Goal: Task Accomplishment & Management: Manage account settings

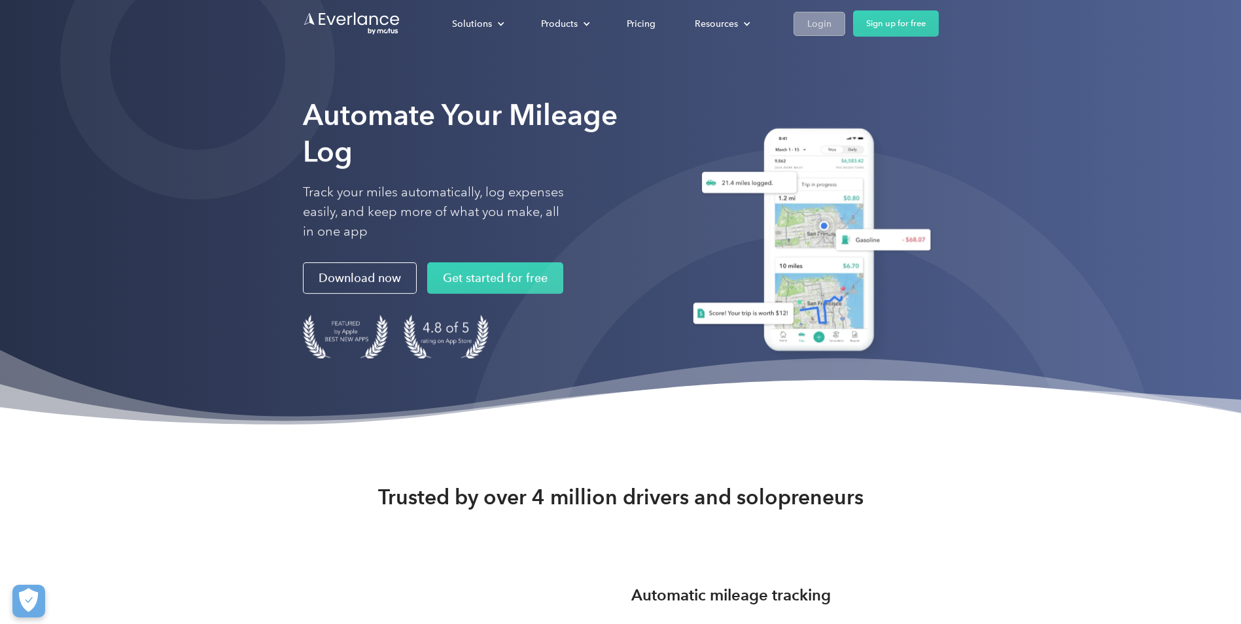
click at [821, 22] on div "Login" at bounding box center [819, 24] width 24 height 16
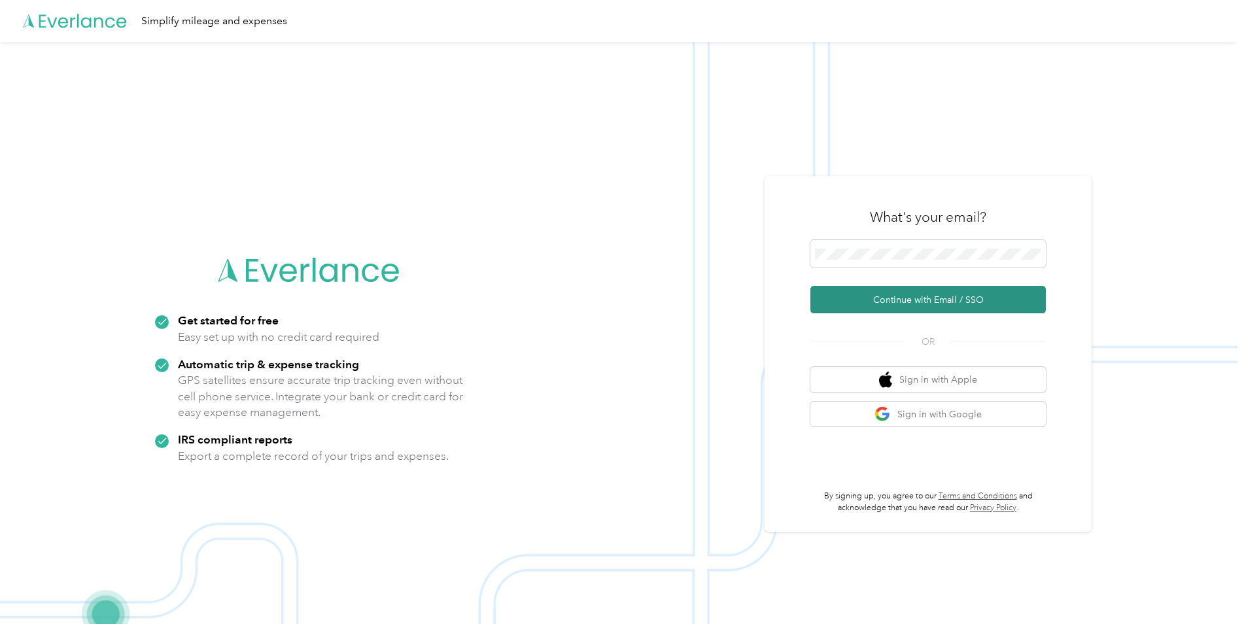
click at [911, 300] on button "Continue with Email / SSO" at bounding box center [927, 299] width 235 height 27
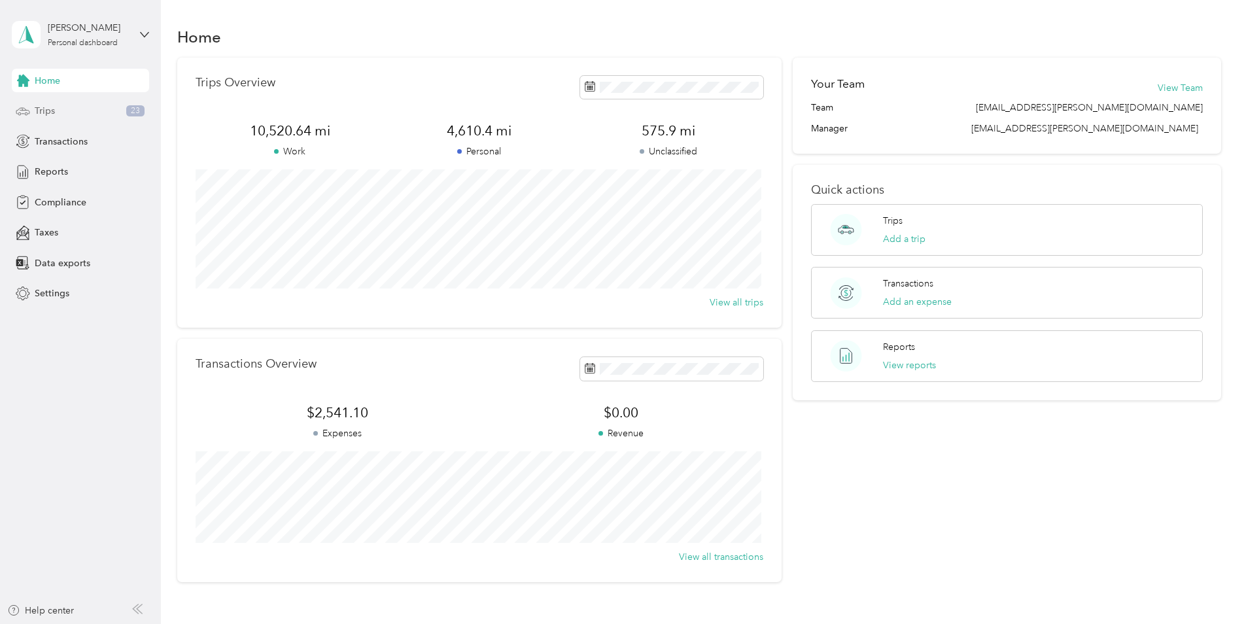
click at [60, 107] on div "Trips 23" at bounding box center [80, 111] width 137 height 24
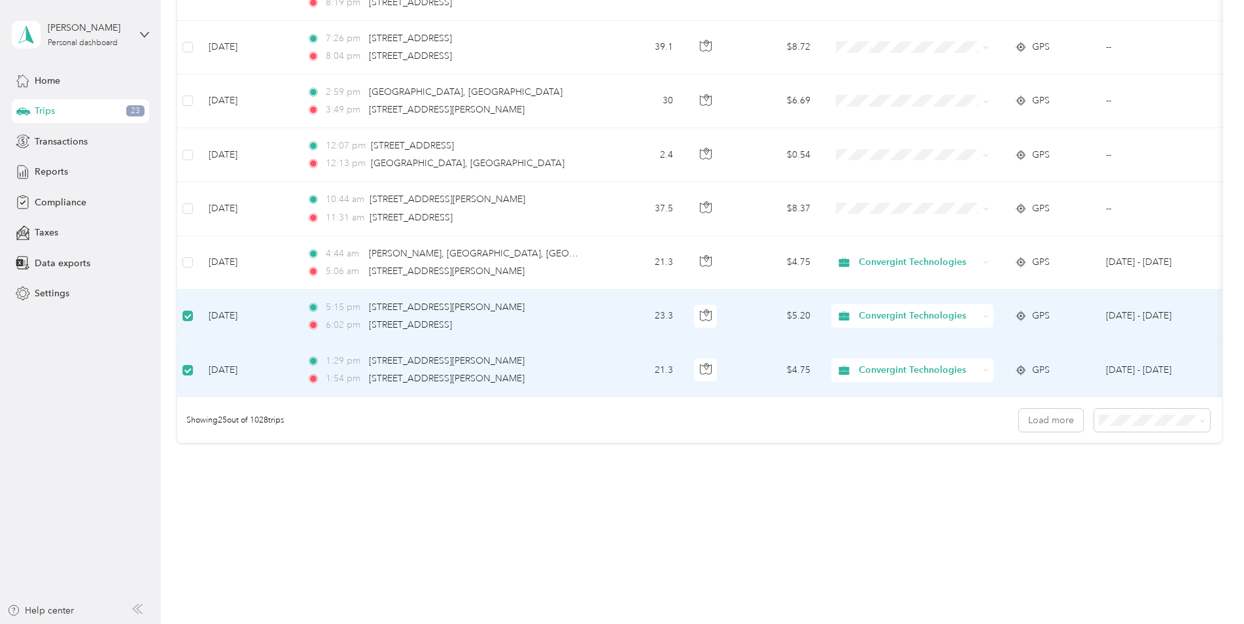
scroll to position [1111, 0]
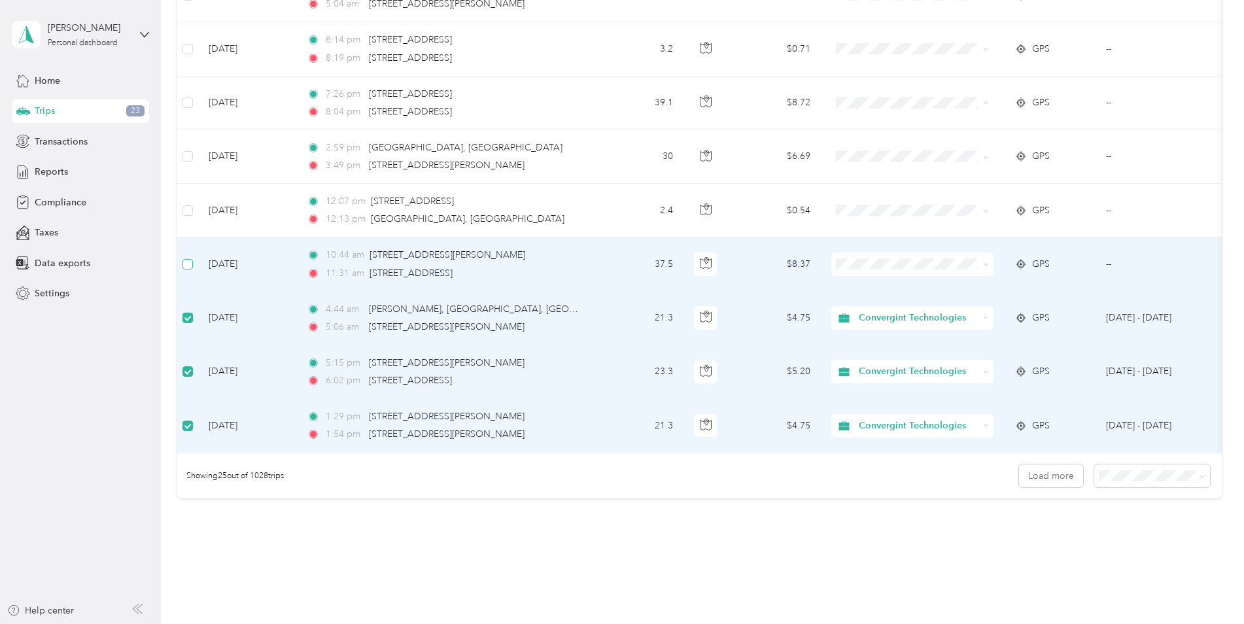
click at [186, 270] on label at bounding box center [187, 264] width 10 height 14
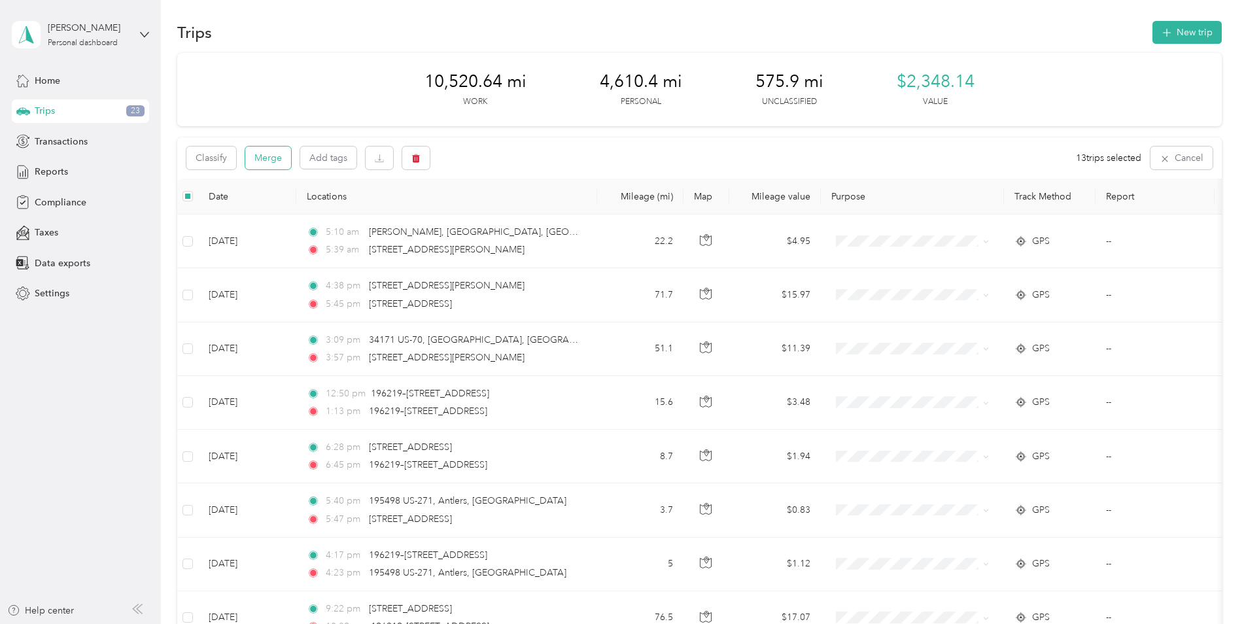
scroll to position [0, 0]
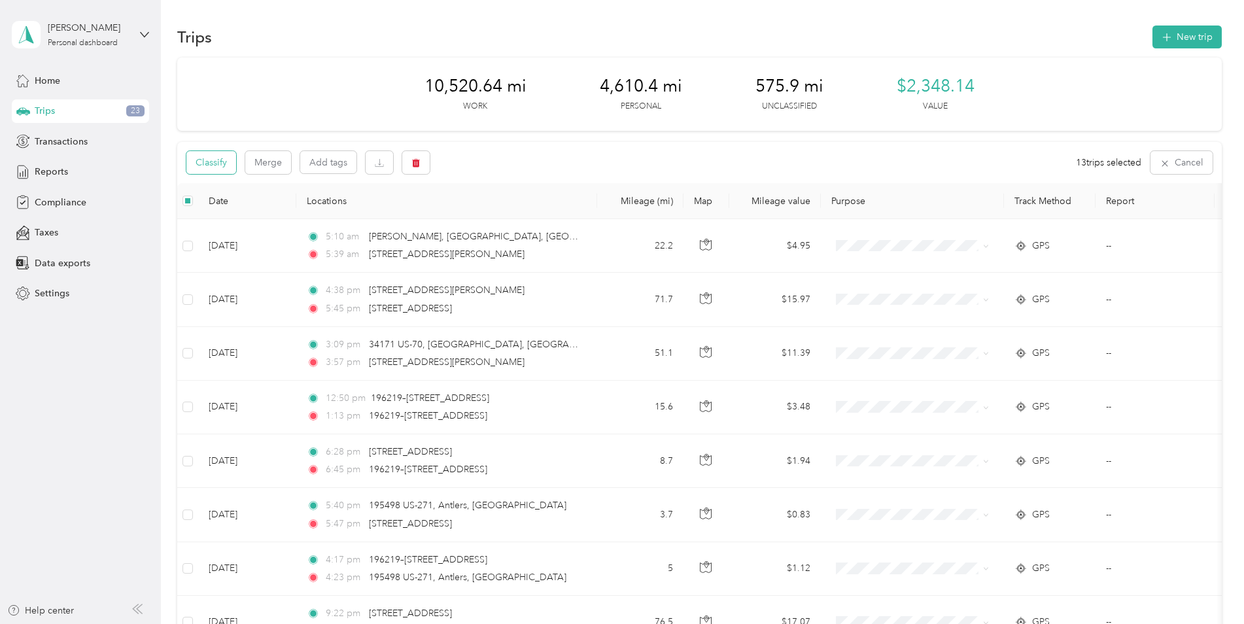
click at [227, 162] on button "Classify" at bounding box center [211, 162] width 50 height 23
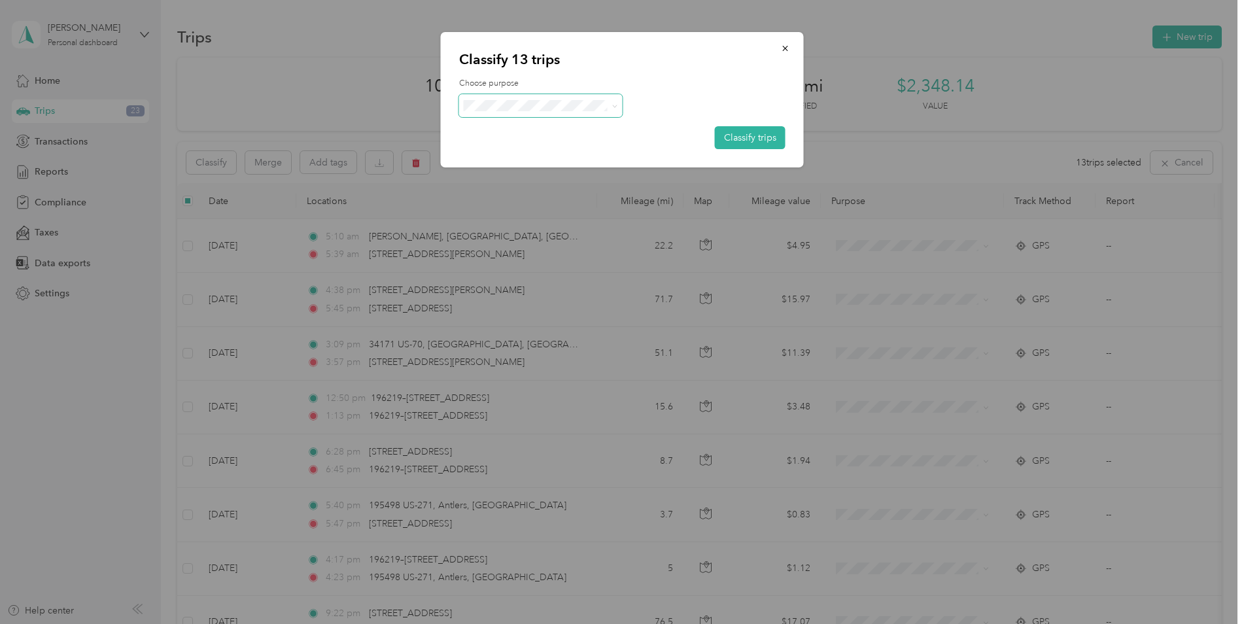
click at [615, 107] on icon at bounding box center [614, 106] width 6 height 6
click at [581, 126] on span "Convergint Technologies" at bounding box center [552, 128] width 122 height 14
click at [744, 137] on button "Classify trips" at bounding box center [750, 137] width 71 height 23
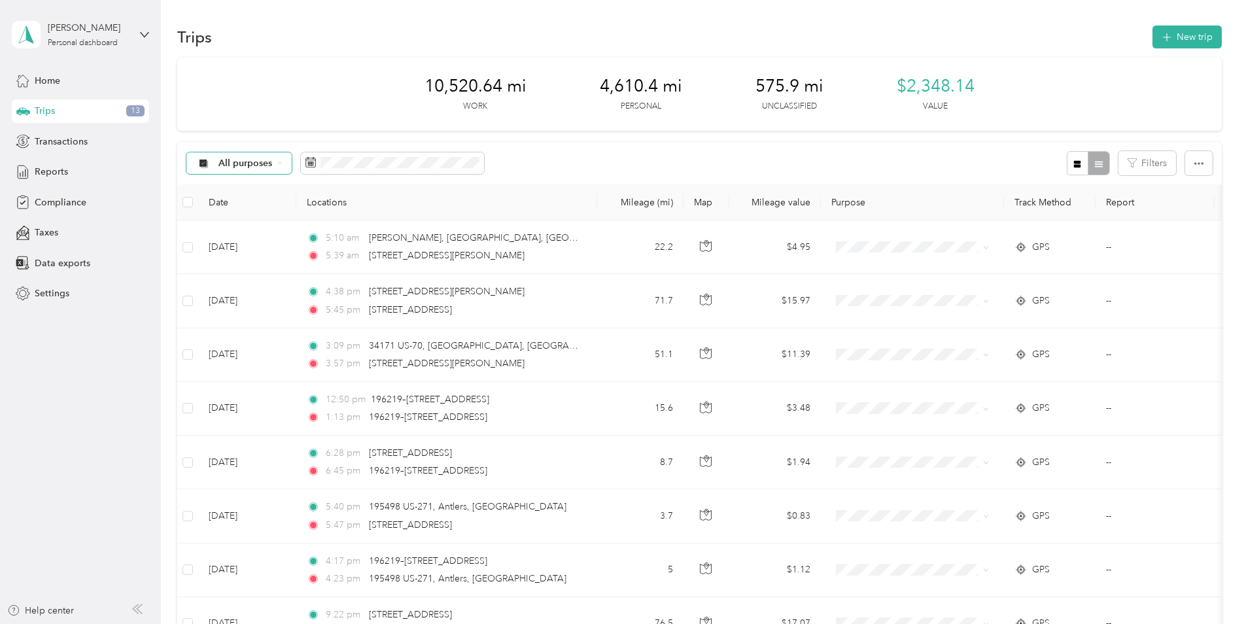
click at [283, 167] on div "All purposes" at bounding box center [239, 163] width 106 height 22
click at [255, 207] on span "Unclassified" at bounding box center [271, 205] width 107 height 14
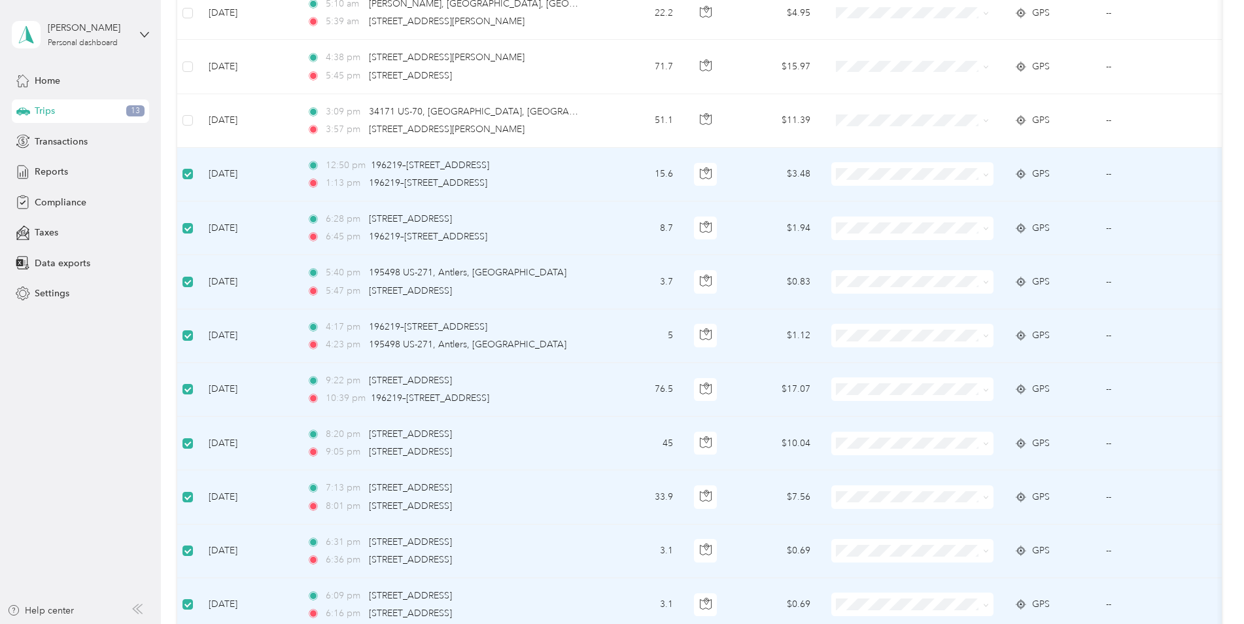
scroll to position [195, 0]
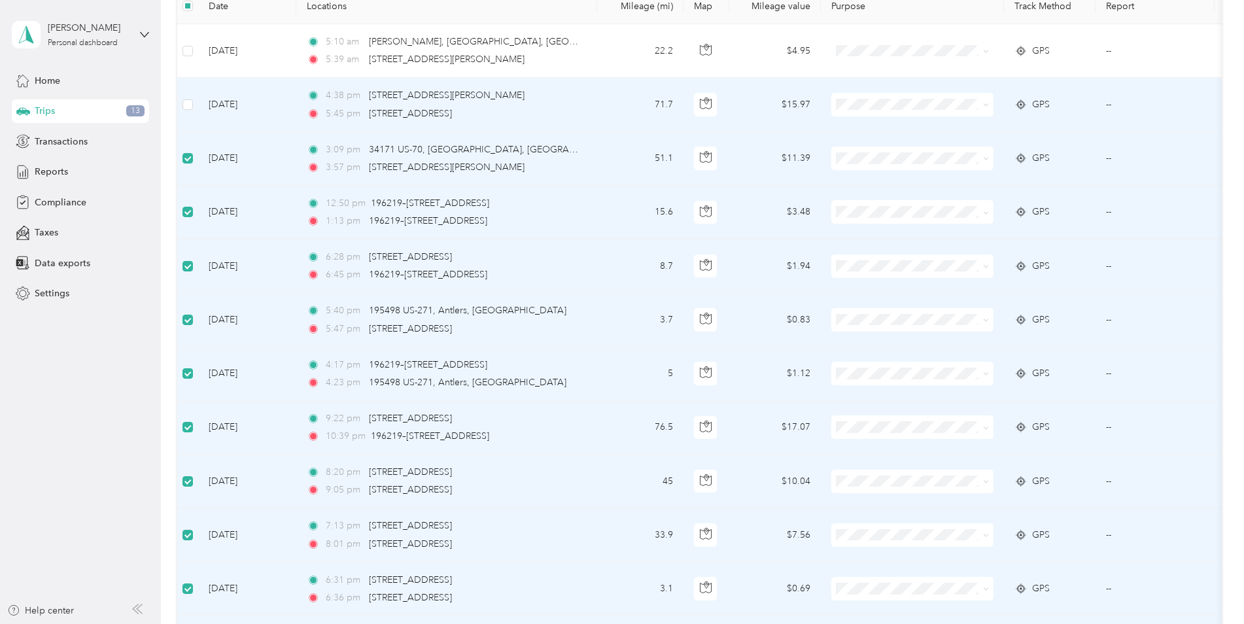
click at [184, 114] on td at bounding box center [187, 105] width 21 height 54
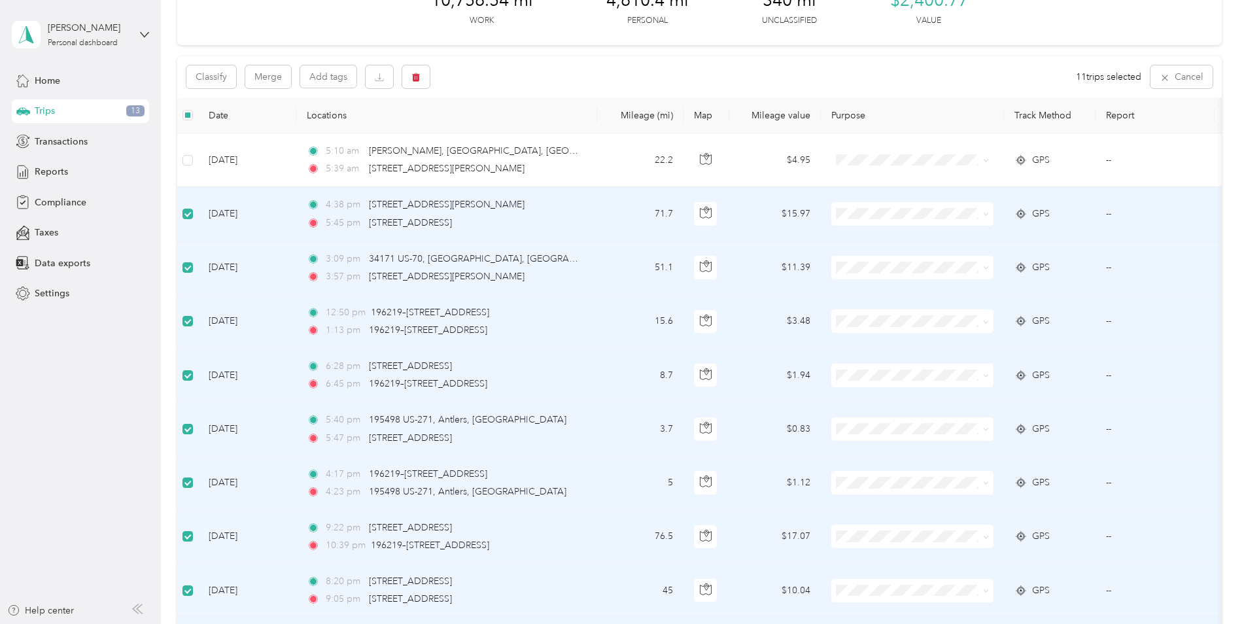
scroll to position [0, 0]
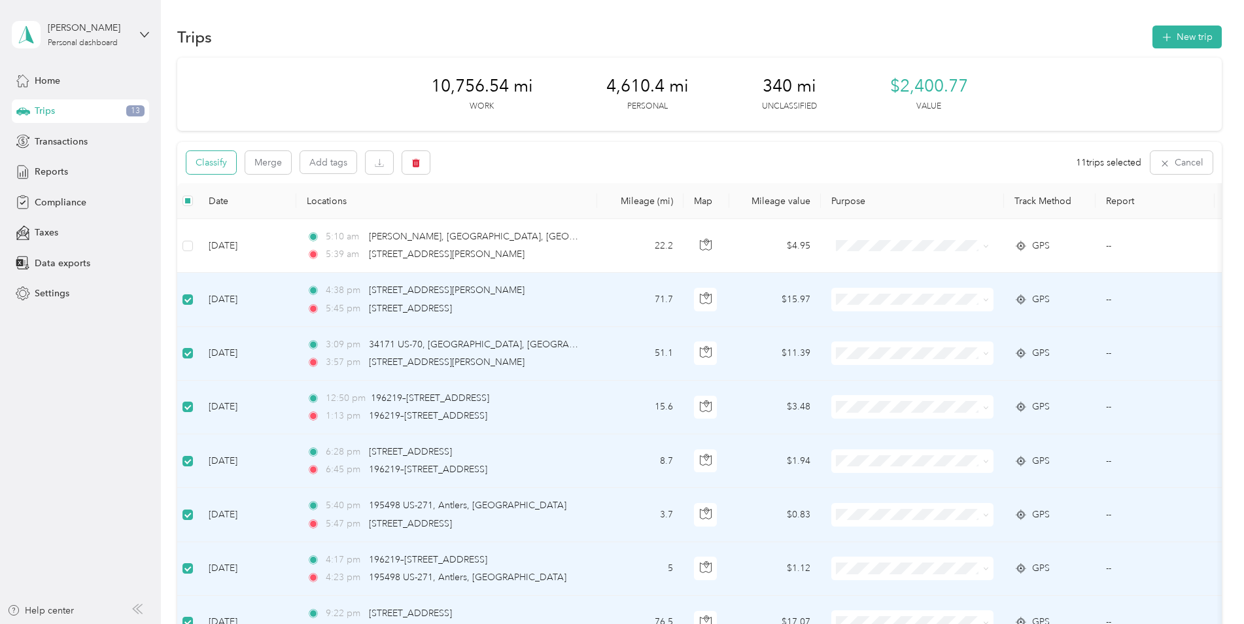
click at [222, 166] on button "Classify" at bounding box center [211, 162] width 50 height 23
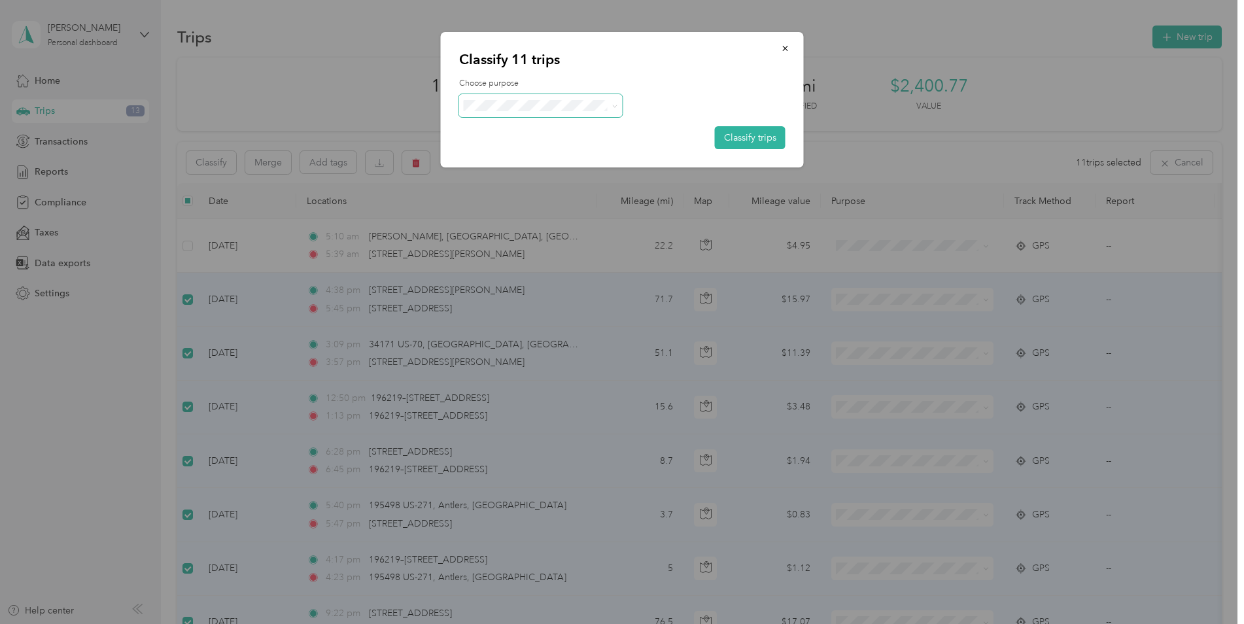
click at [612, 108] on icon at bounding box center [614, 106] width 6 height 6
click at [518, 623] on div "Classify 11 trips Choose purpose Classify trips Convergint Technologies Personal" at bounding box center [618, 624] width 1237 height 0
click at [616, 106] on icon at bounding box center [614, 106] width 6 height 6
click at [522, 150] on span "Personal" at bounding box center [553, 149] width 124 height 14
click at [742, 137] on button "Classify trips" at bounding box center [750, 137] width 71 height 23
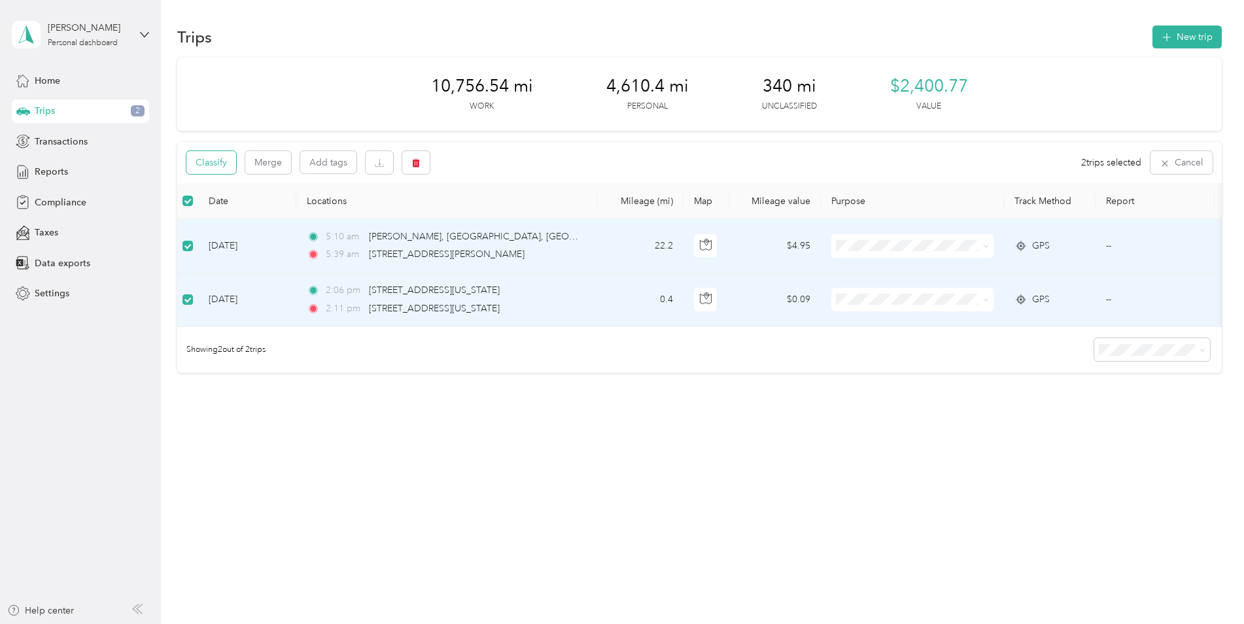
click at [219, 166] on button "Classify" at bounding box center [211, 162] width 50 height 23
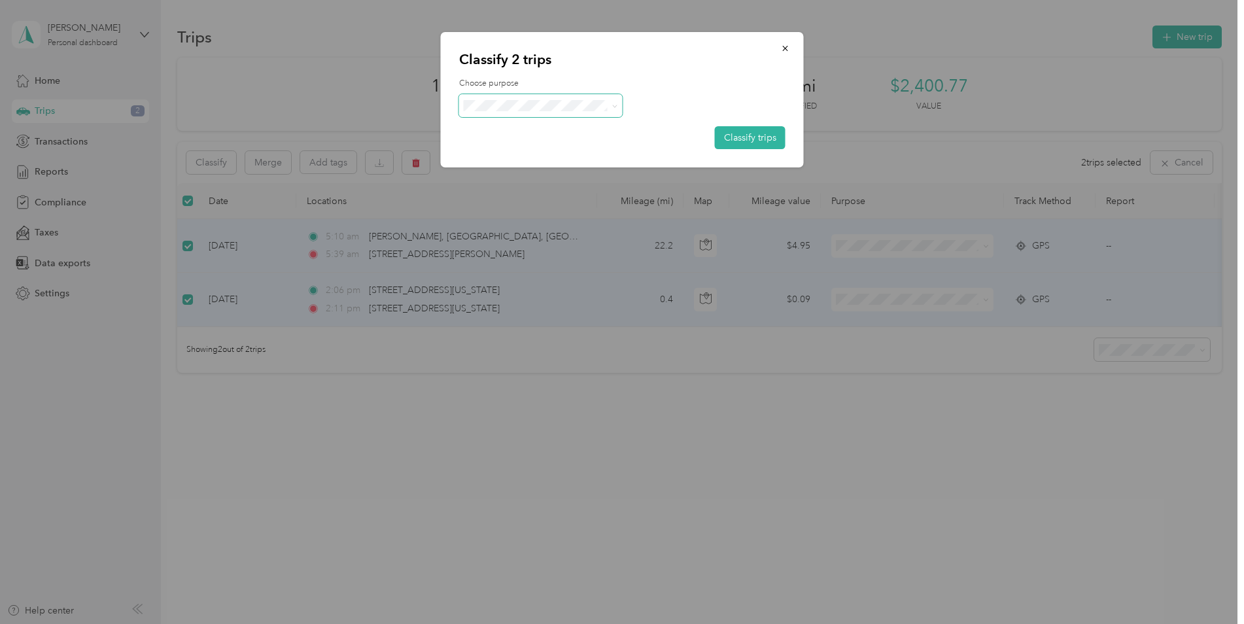
click at [612, 106] on icon at bounding box center [614, 106] width 6 height 6
click at [543, 133] on li "Convergint Technologies" at bounding box center [540, 129] width 163 height 23
click at [743, 137] on button "Classify trips" at bounding box center [750, 137] width 71 height 23
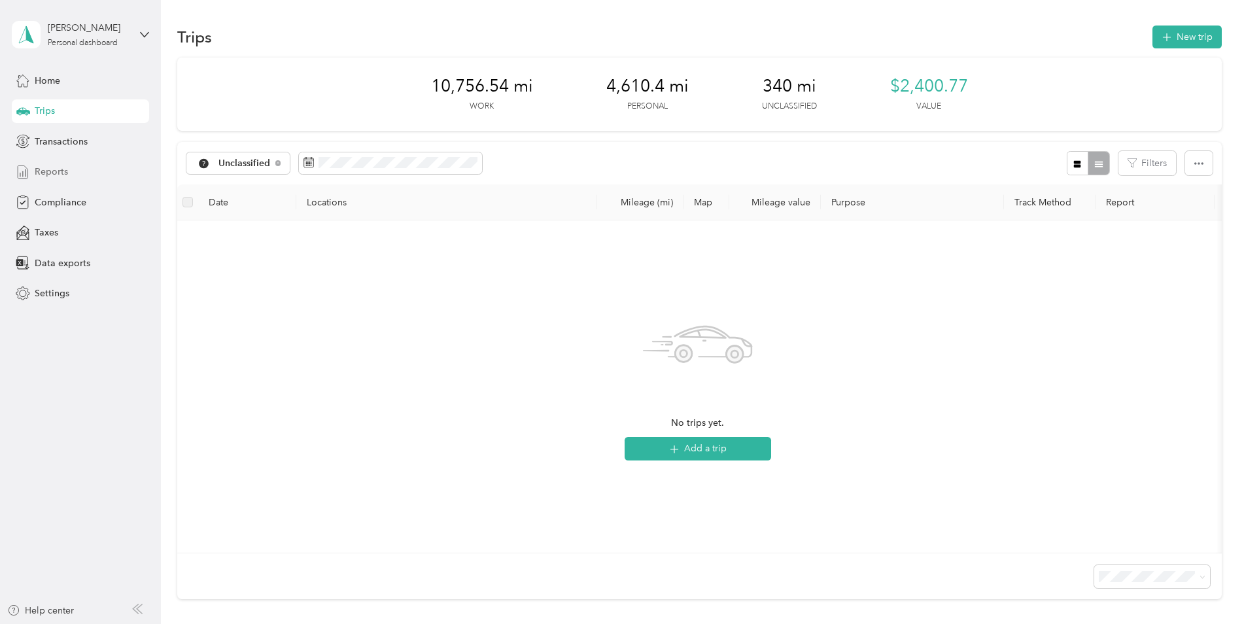
click at [66, 170] on span "Reports" at bounding box center [51, 172] width 33 height 14
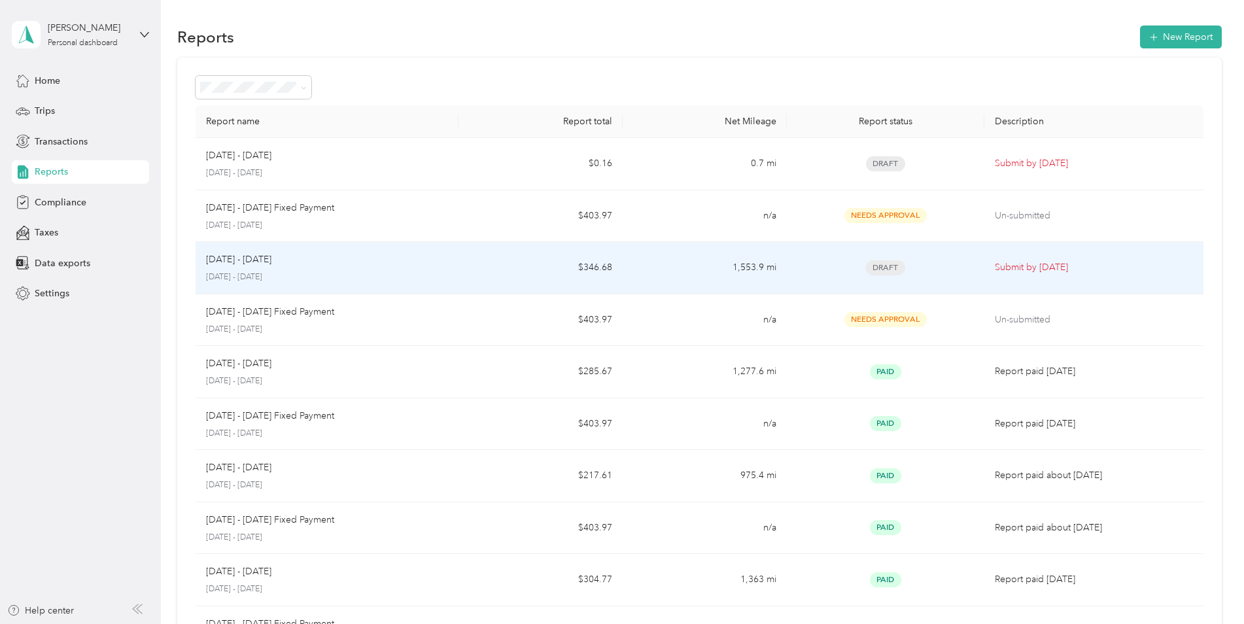
click at [432, 274] on p "August 1 - 31, 2025" at bounding box center [327, 277] width 242 height 12
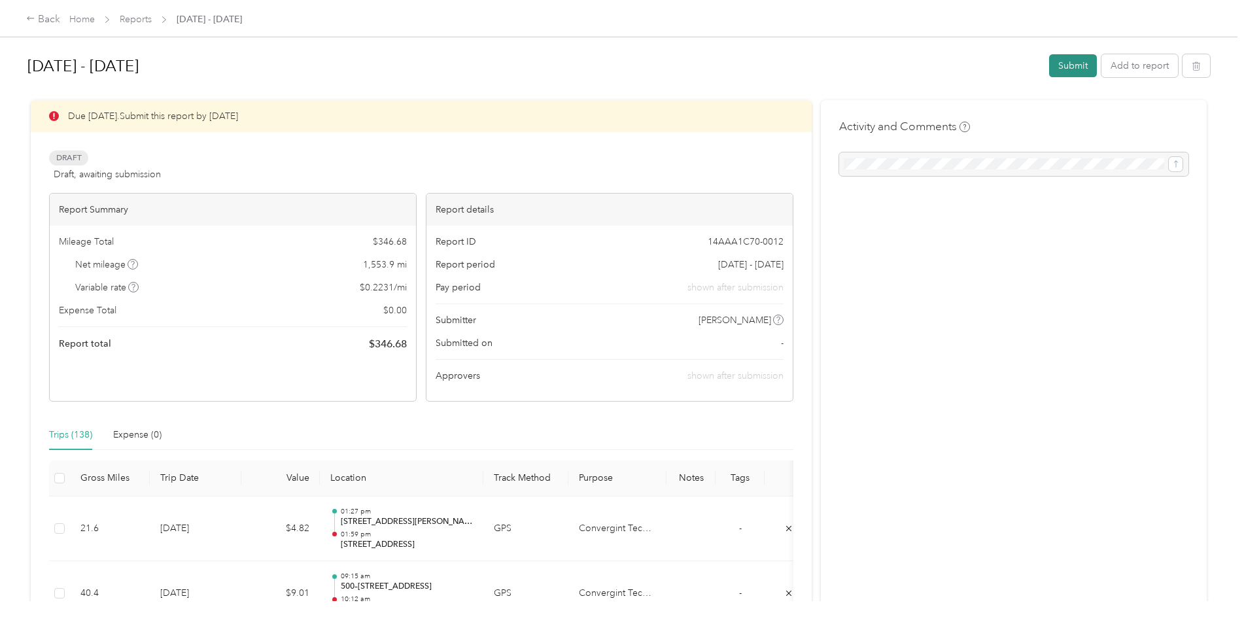
click at [1065, 67] on button "Submit" at bounding box center [1073, 65] width 48 height 23
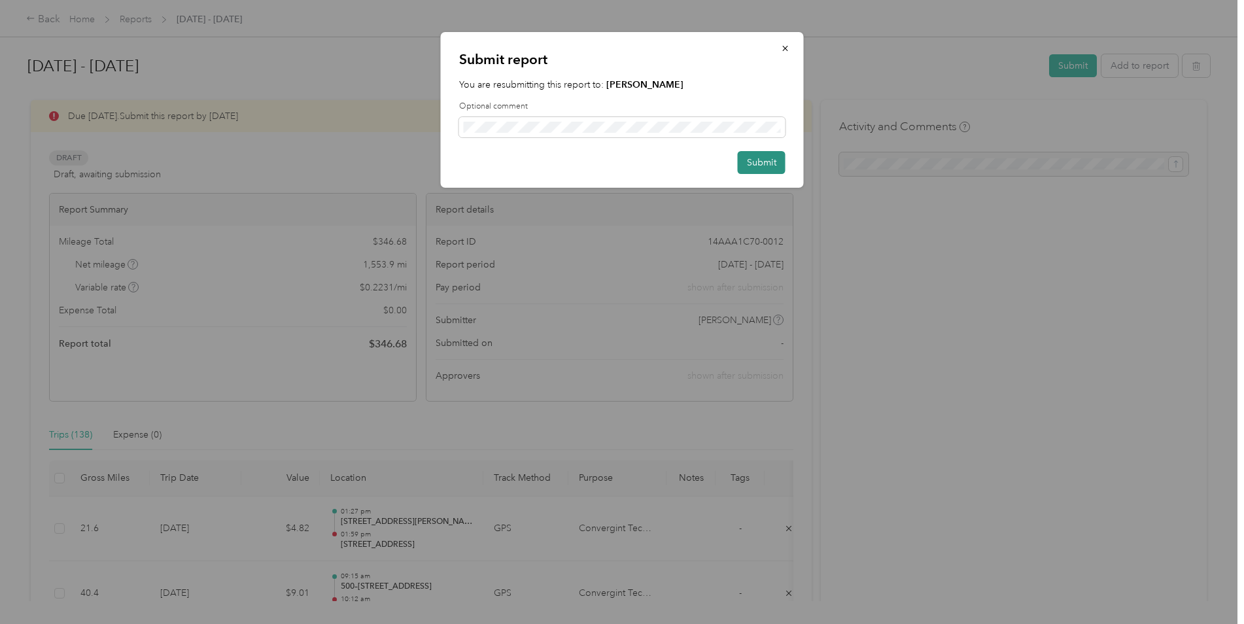
click at [759, 163] on button "Submit" at bounding box center [762, 162] width 48 height 23
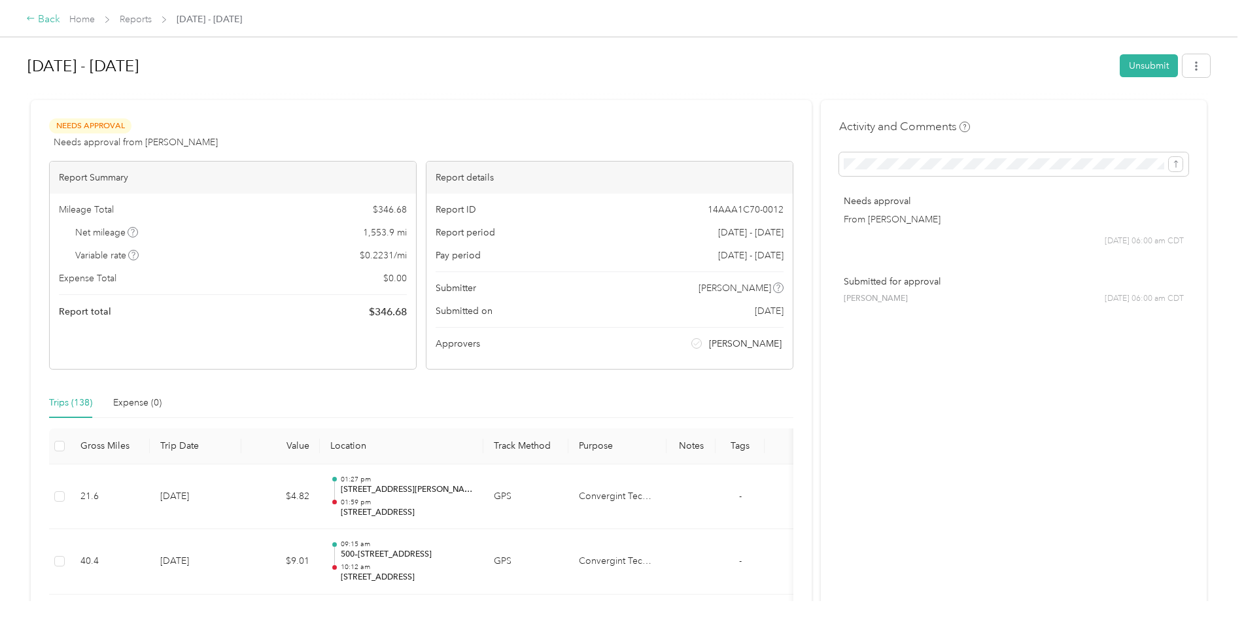
click at [47, 22] on div "Back" at bounding box center [43, 20] width 34 height 16
